Goal: Check status: Check status

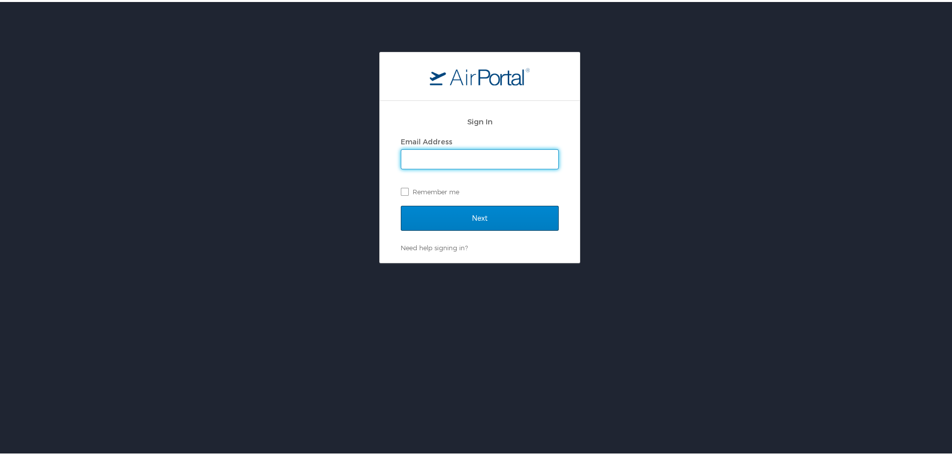
type input "marylore.mauldin@cbtravel.com"
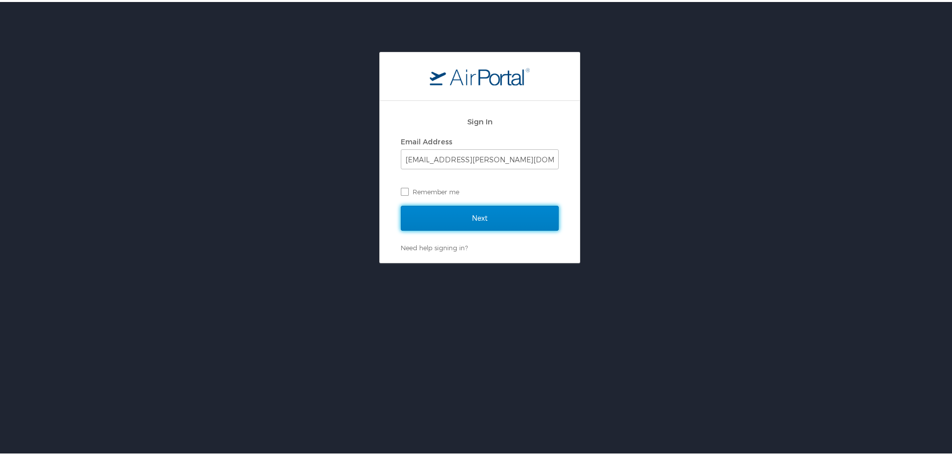
click at [472, 211] on input "Next" at bounding box center [480, 216] width 158 height 25
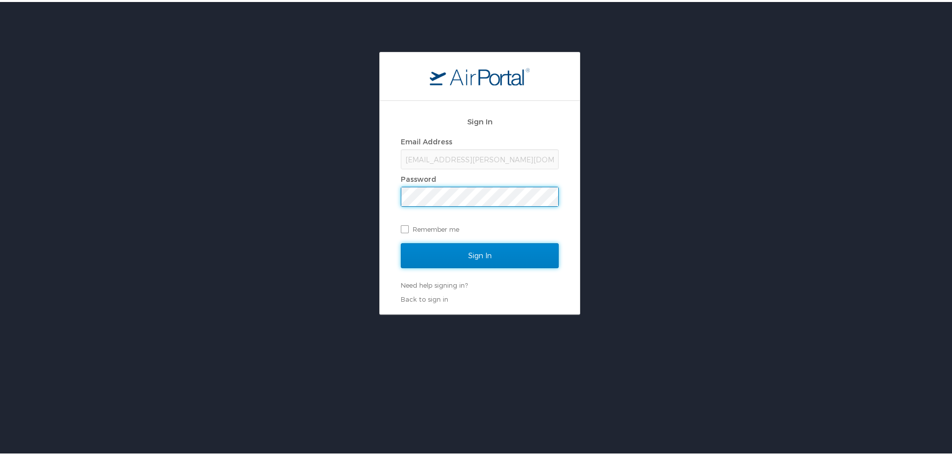
click at [480, 256] on input "Sign In" at bounding box center [480, 253] width 158 height 25
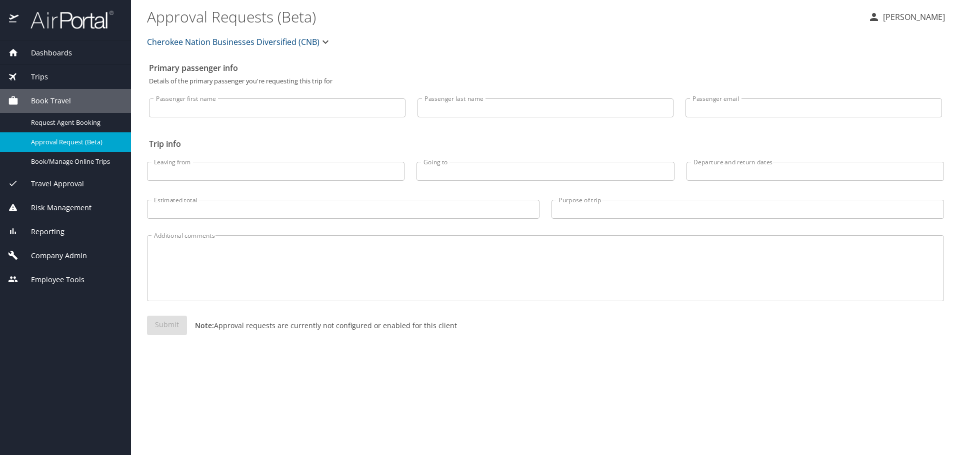
click at [203, 37] on span "Cherokee Nation Businesses Diversified (CNB)" at bounding box center [233, 42] width 172 height 14
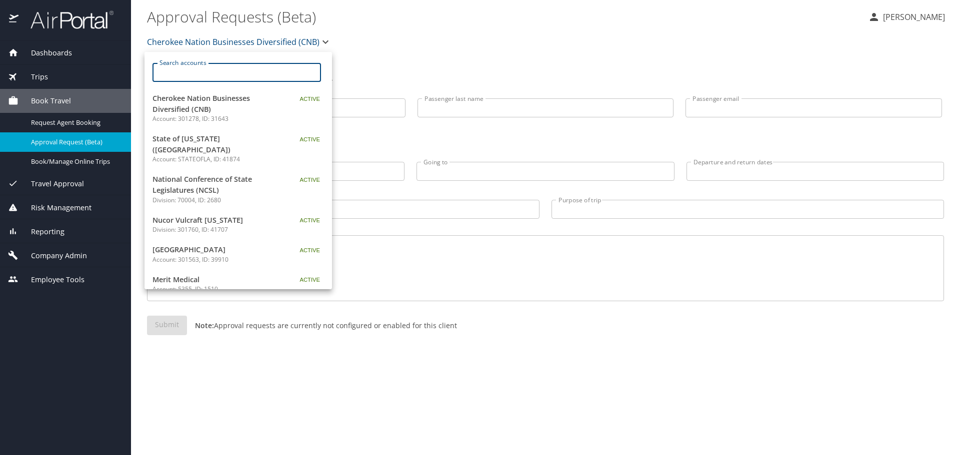
click at [182, 65] on input "Search accounts" at bounding box center [240, 72] width 162 height 19
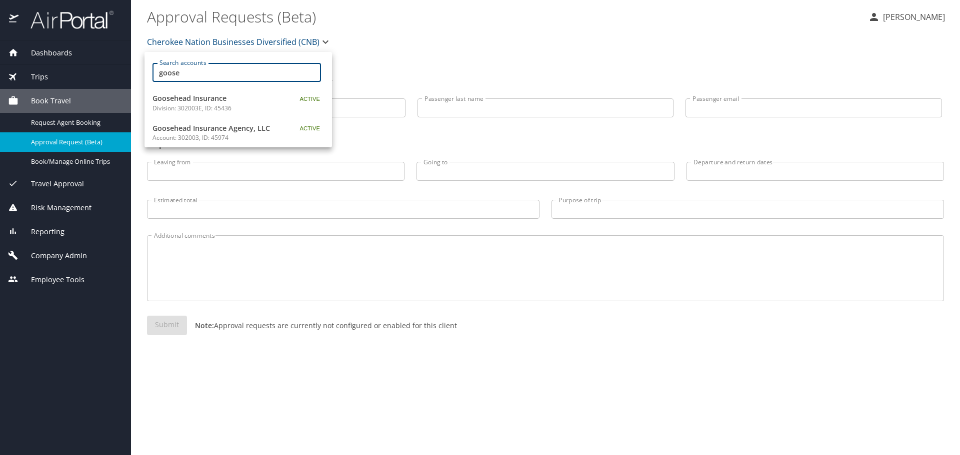
type input "goose"
click at [208, 106] on p "Division: 302003E, ID: 45436" at bounding box center [214, 108] width 125 height 9
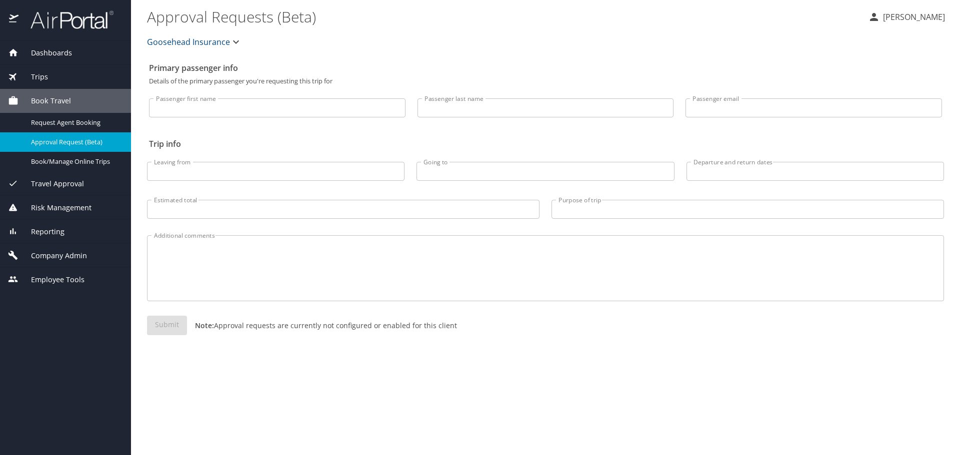
click at [16, 229] on icon at bounding box center [13, 231] width 10 height 10
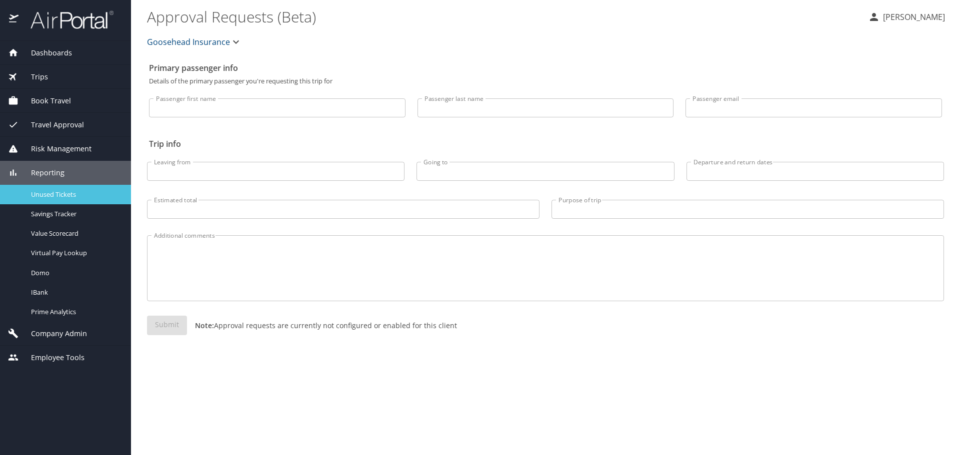
click at [55, 192] on span "Unused Tickets" at bounding box center [75, 194] width 88 height 9
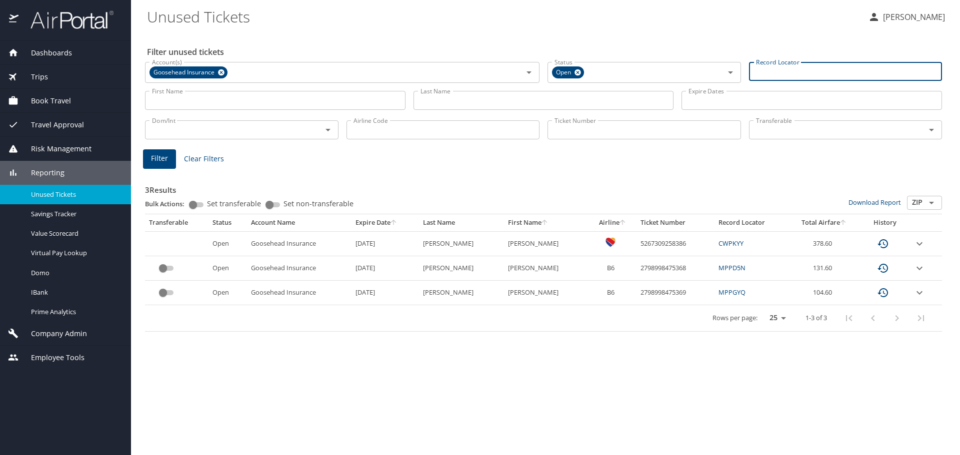
click at [794, 72] on input "Record Locator" at bounding box center [845, 71] width 193 height 19
type input "cz90r6"
click at [160, 165] on button "Filter" at bounding box center [159, 157] width 33 height 19
